Goal: Find specific page/section: Find specific page/section

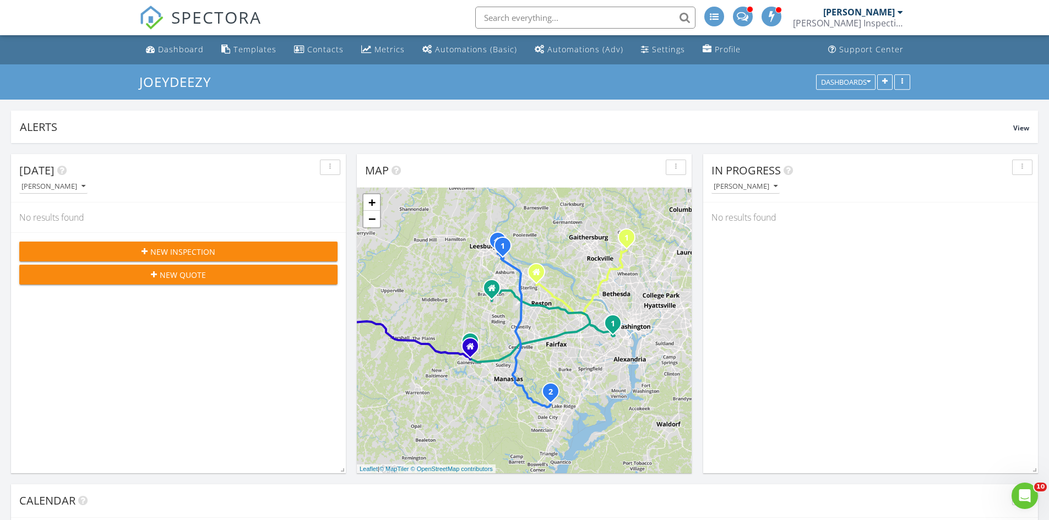
click at [888, 17] on div "[PERSON_NAME]" at bounding box center [859, 12] width 72 height 11
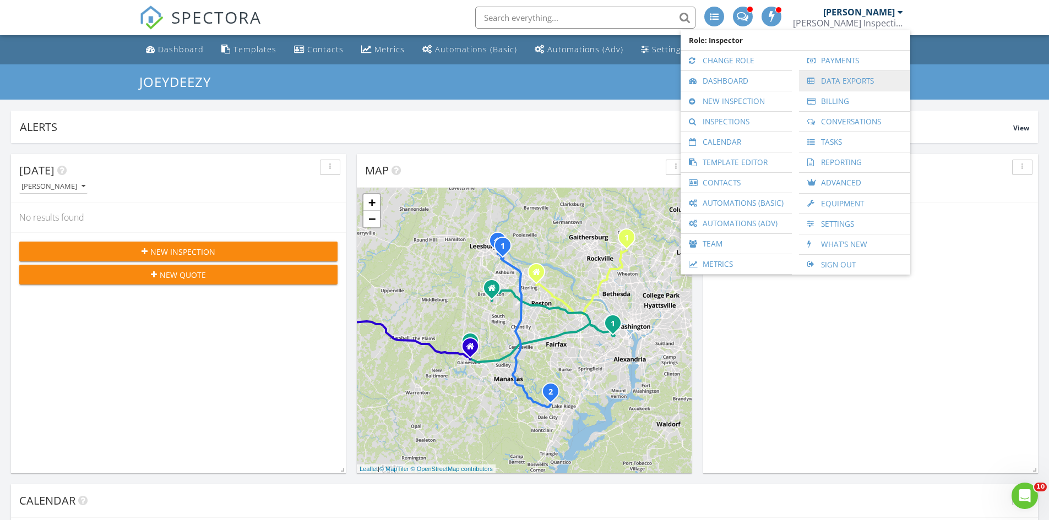
click at [821, 78] on link "Data Exports" at bounding box center [854, 81] width 100 height 20
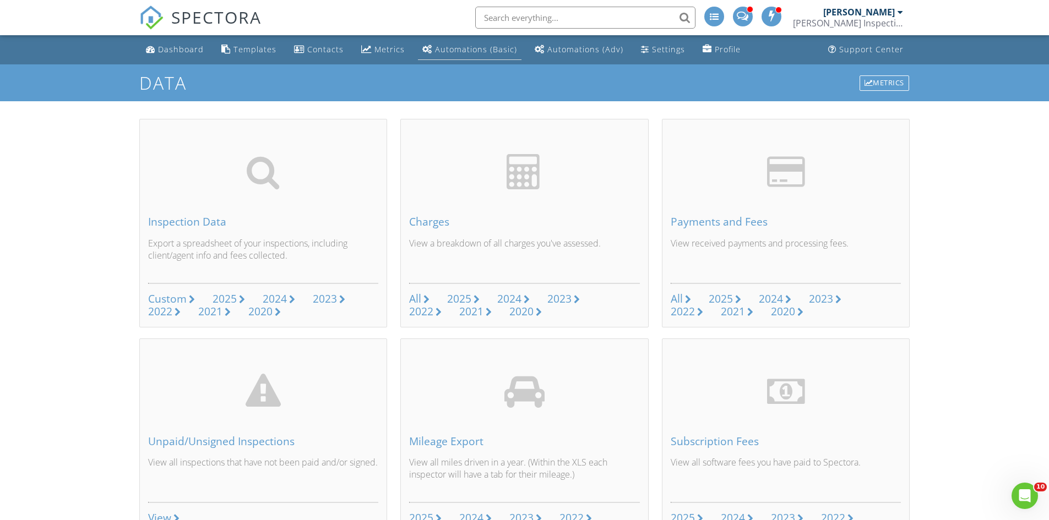
click at [455, 49] on div "Automations (Basic)" at bounding box center [476, 49] width 82 height 10
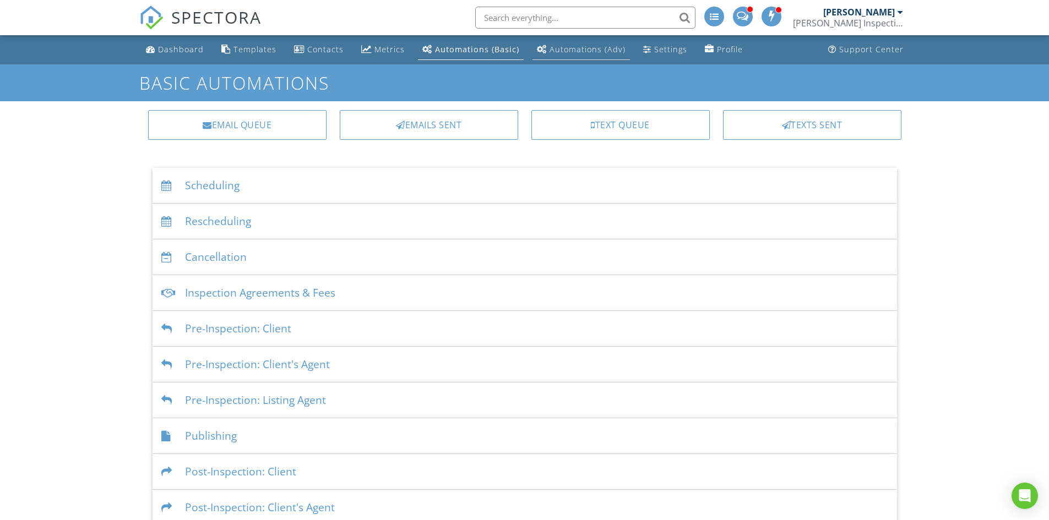
click at [581, 45] on div "Automations (Adv)" at bounding box center [587, 49] width 76 height 10
